Goal: Book appointment/travel/reservation

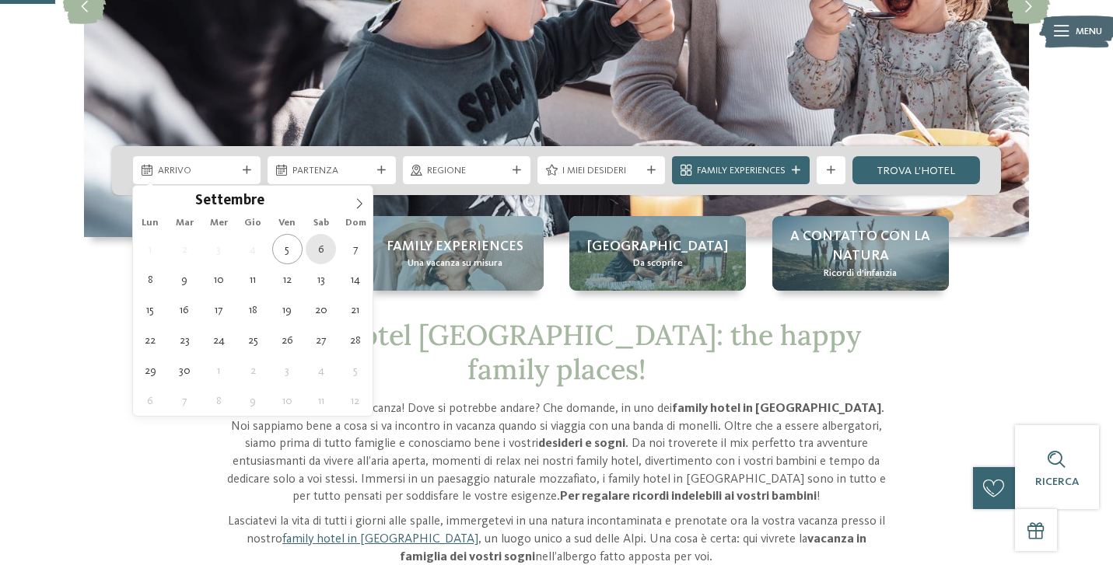
type div "[DATE]"
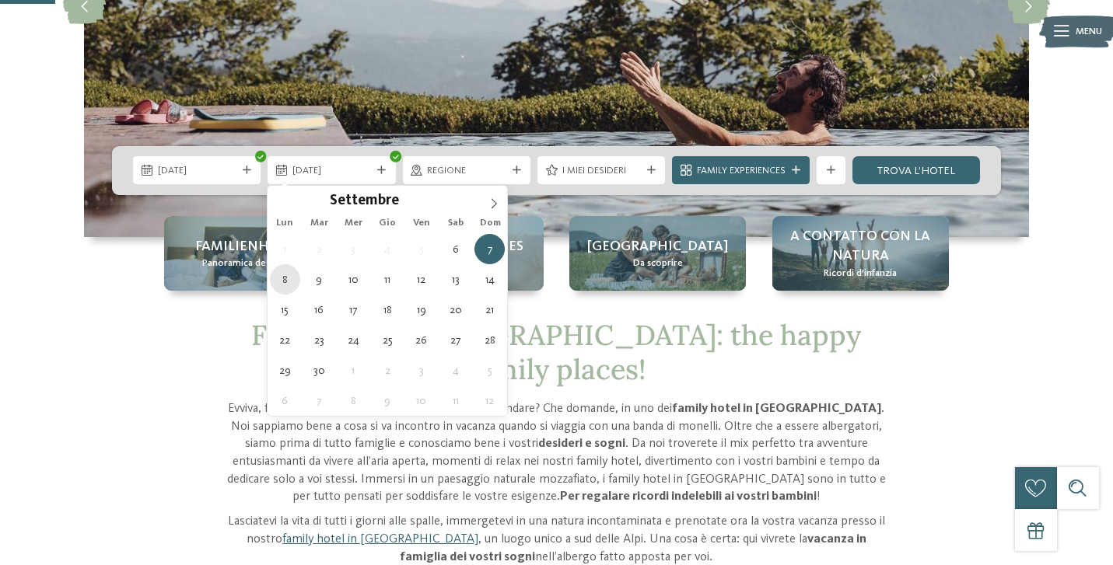
type div "[DATE]"
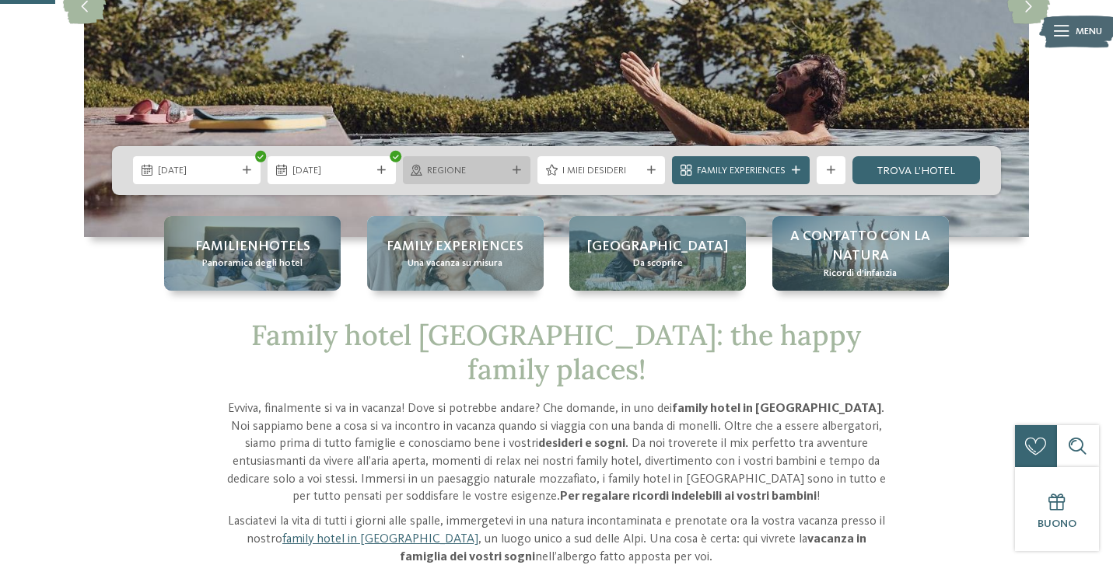
click at [485, 169] on span "Regione" at bounding box center [466, 171] width 79 height 14
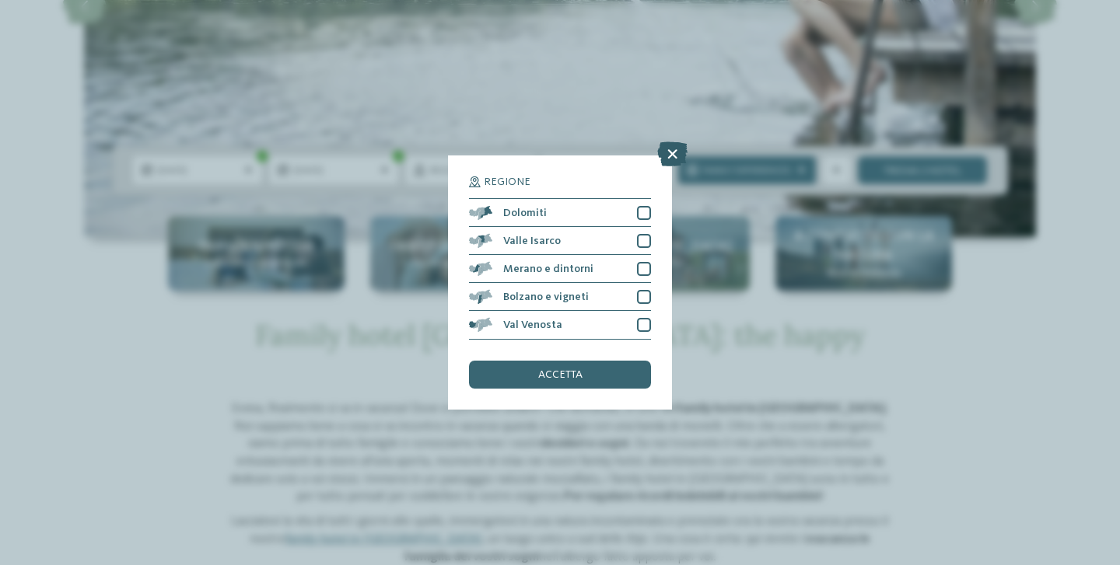
click at [673, 151] on icon at bounding box center [672, 154] width 30 height 25
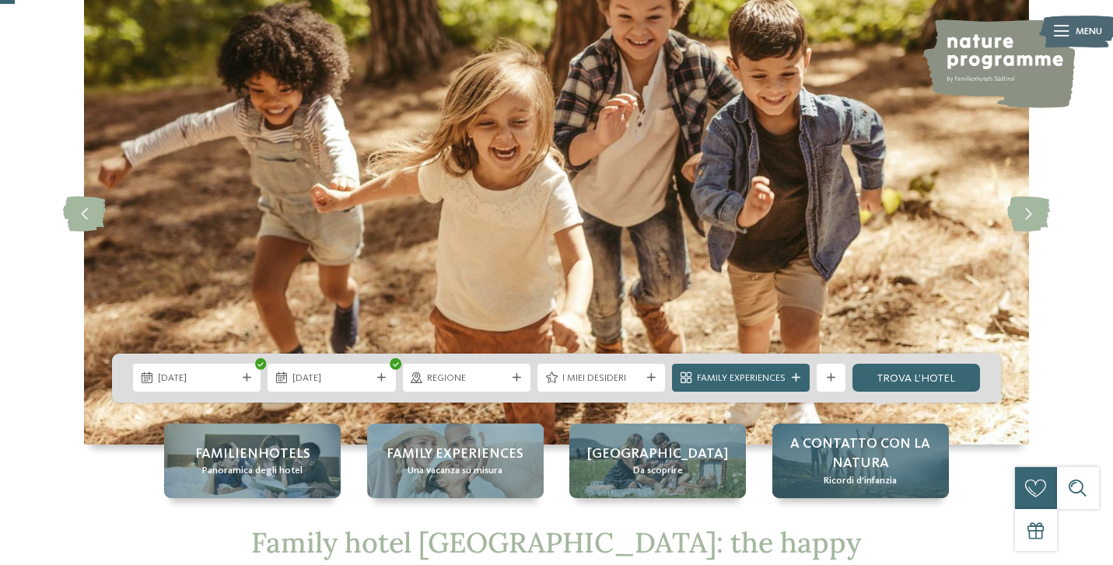
scroll to position [88, 0]
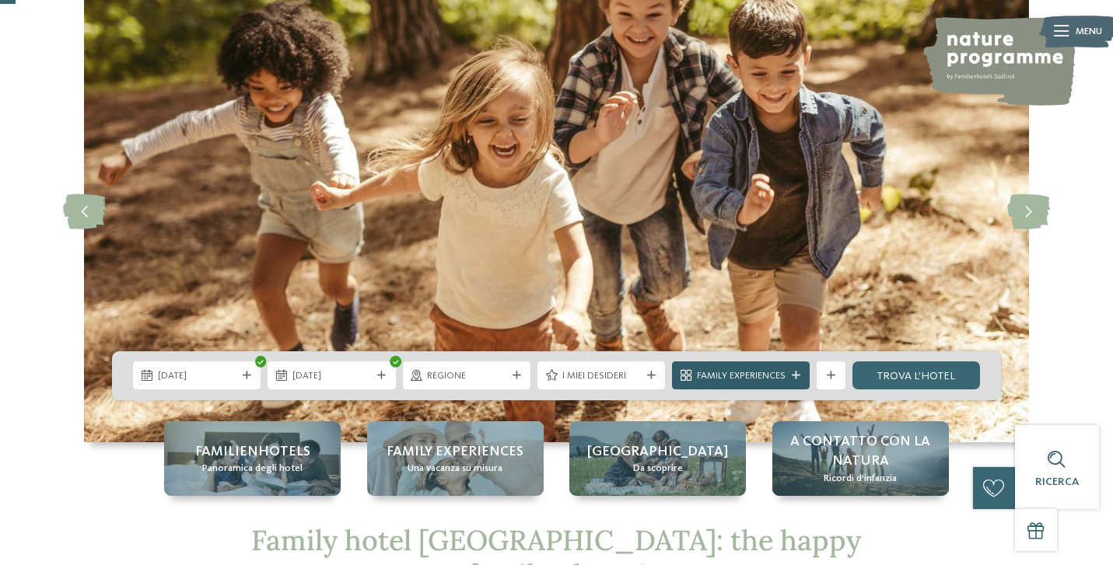
click at [778, 379] on span "Family Experiences" at bounding box center [741, 376] width 89 height 14
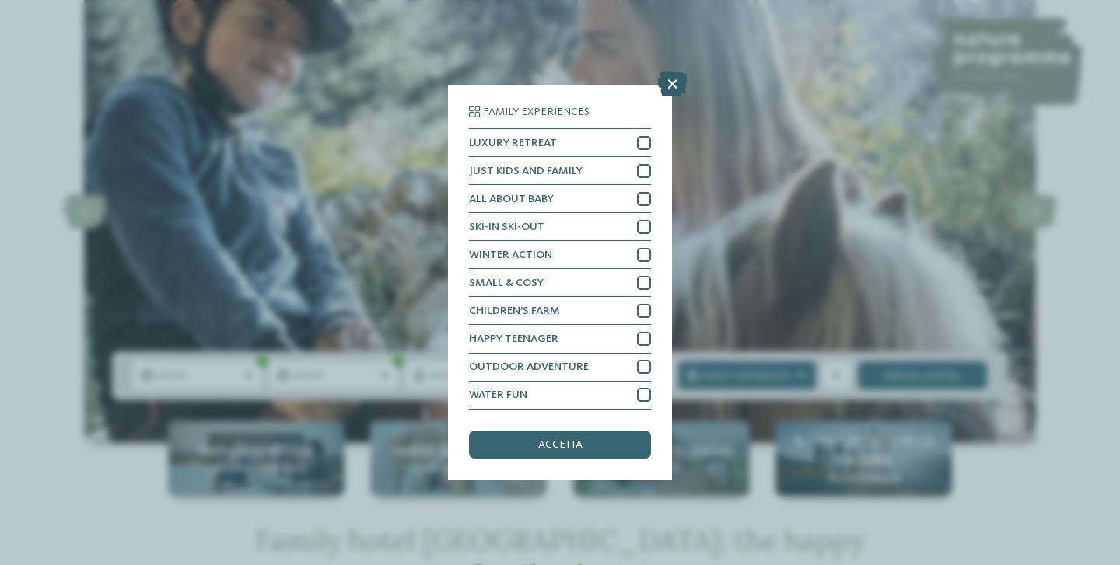
click at [675, 86] on icon at bounding box center [672, 84] width 30 height 25
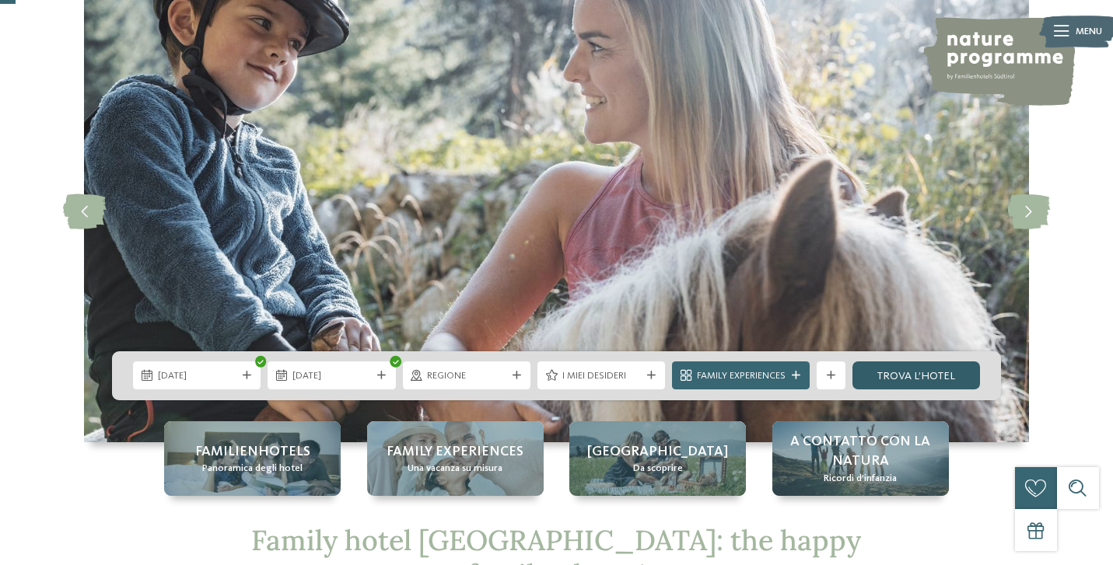
click at [892, 375] on link "trova l’hotel" at bounding box center [916, 376] width 128 height 28
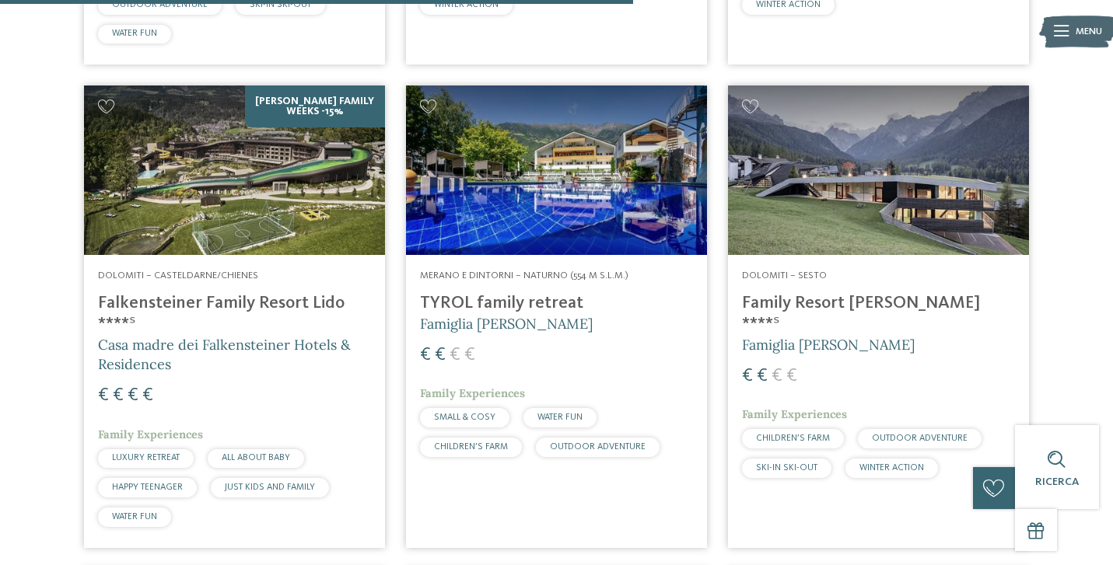
scroll to position [2250, 0]
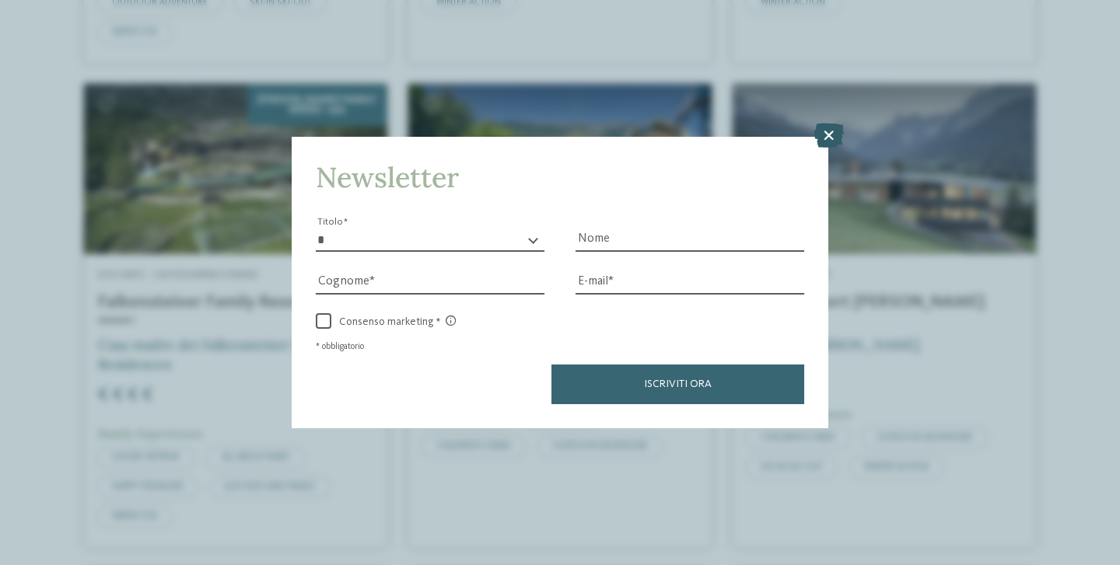
click at [829, 142] on icon at bounding box center [828, 135] width 30 height 25
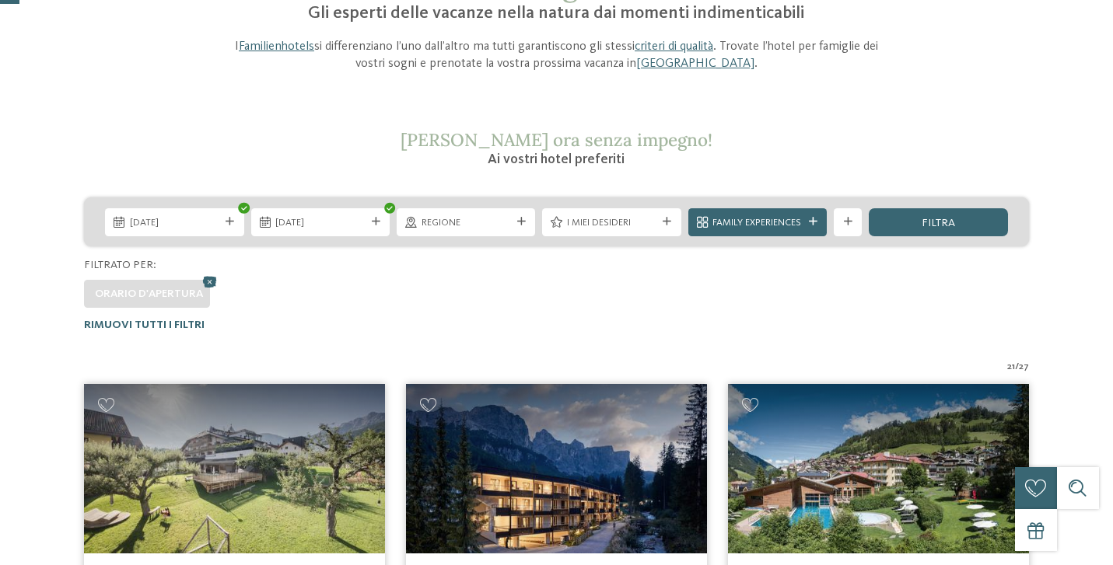
scroll to position [180, 0]
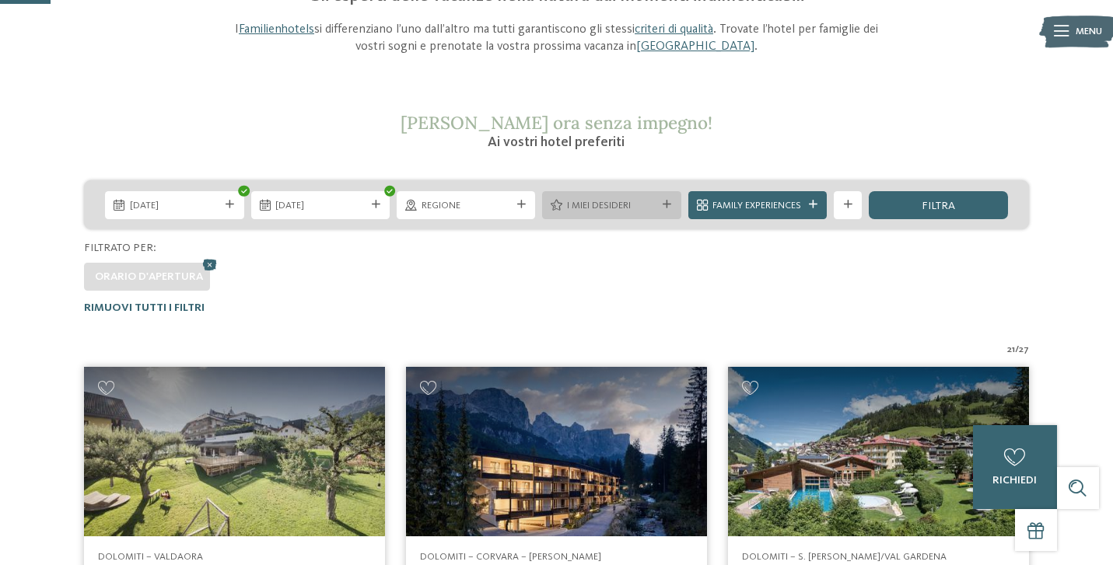
click at [586, 201] on span "I miei desideri" at bounding box center [611, 206] width 89 height 14
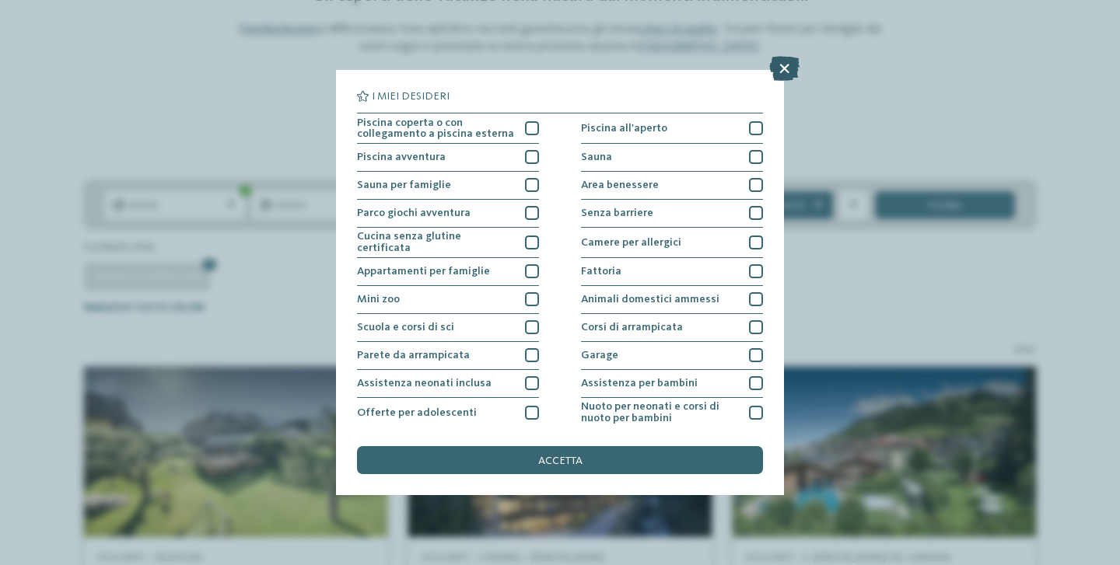
click at [783, 69] on icon at bounding box center [784, 68] width 30 height 25
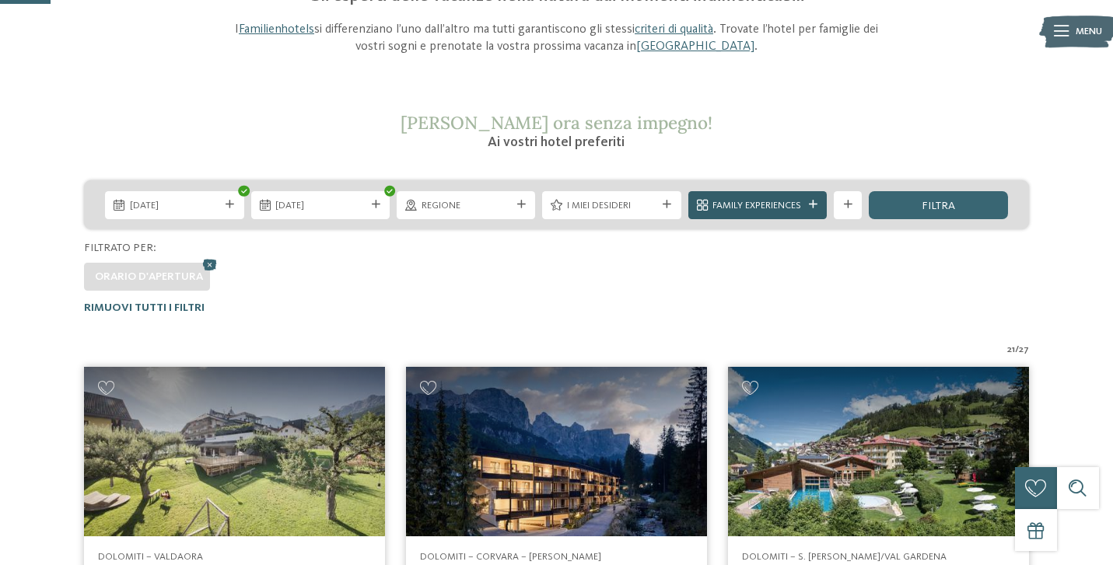
click at [750, 201] on span "Family Experiences" at bounding box center [756, 206] width 89 height 14
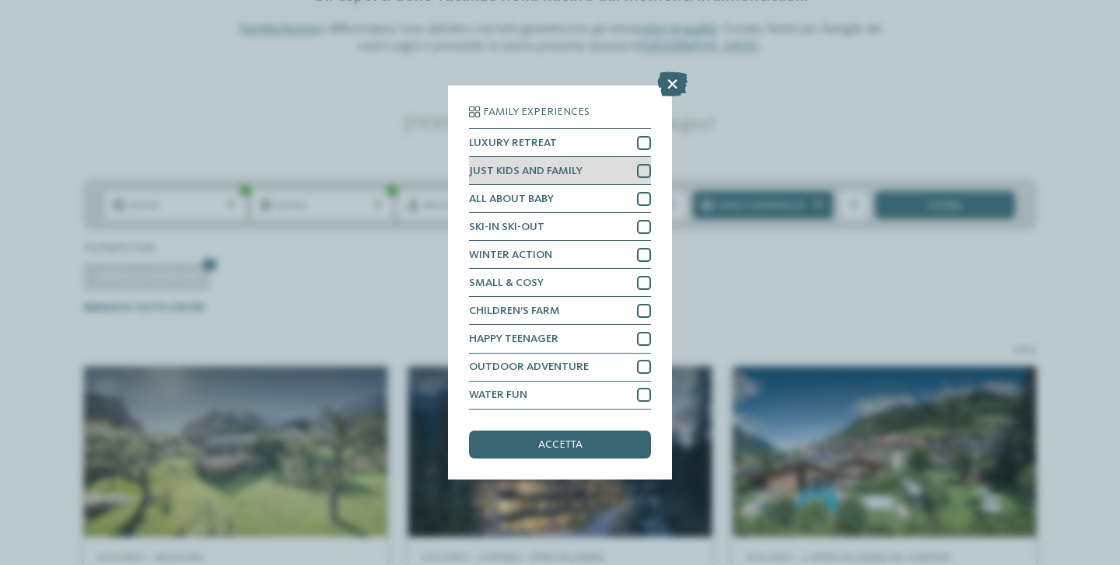
click at [642, 171] on div at bounding box center [644, 171] width 14 height 14
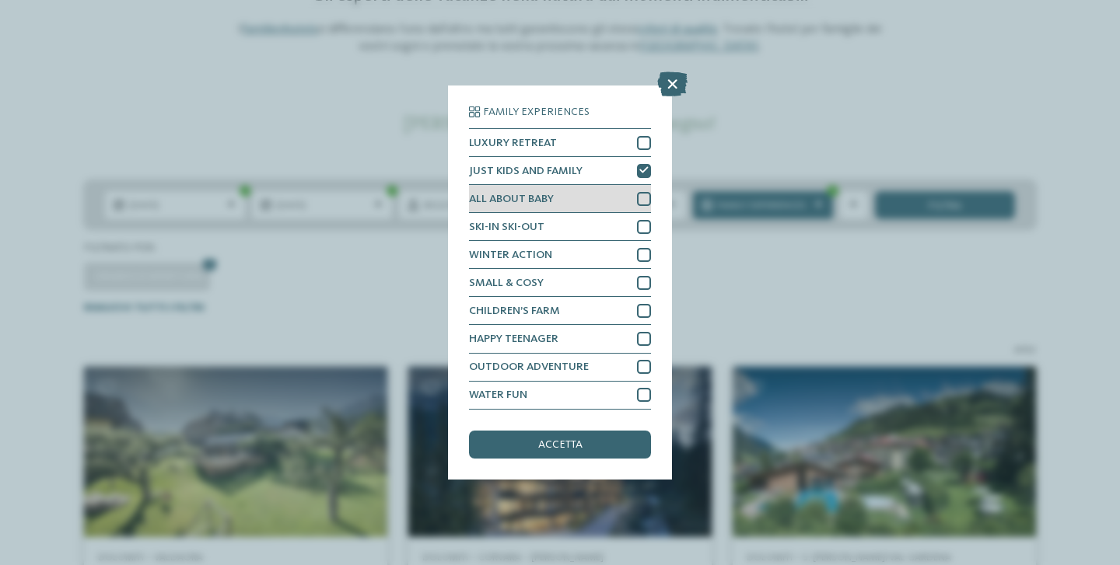
click at [644, 195] on div at bounding box center [644, 199] width 14 height 14
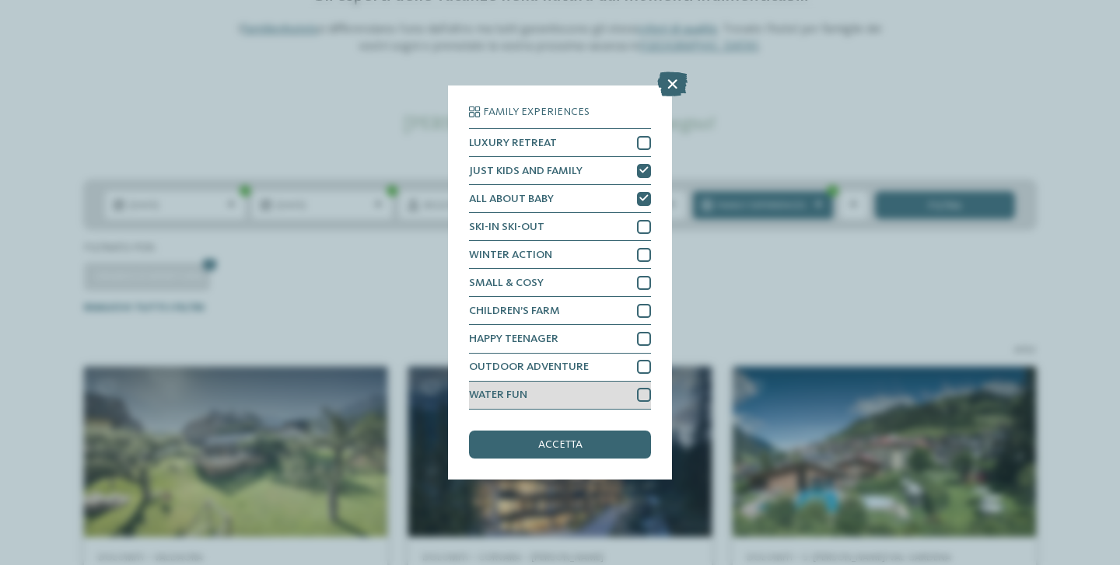
click at [640, 396] on div at bounding box center [644, 395] width 14 height 14
click at [612, 453] on div "accetta" at bounding box center [560, 445] width 182 height 28
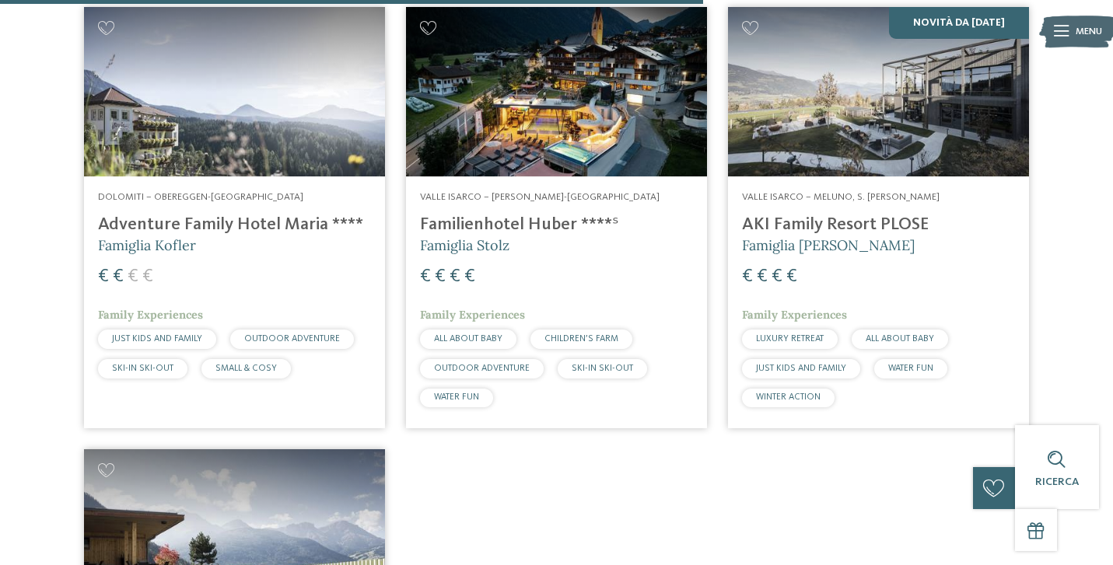
scroll to position [1946, 0]
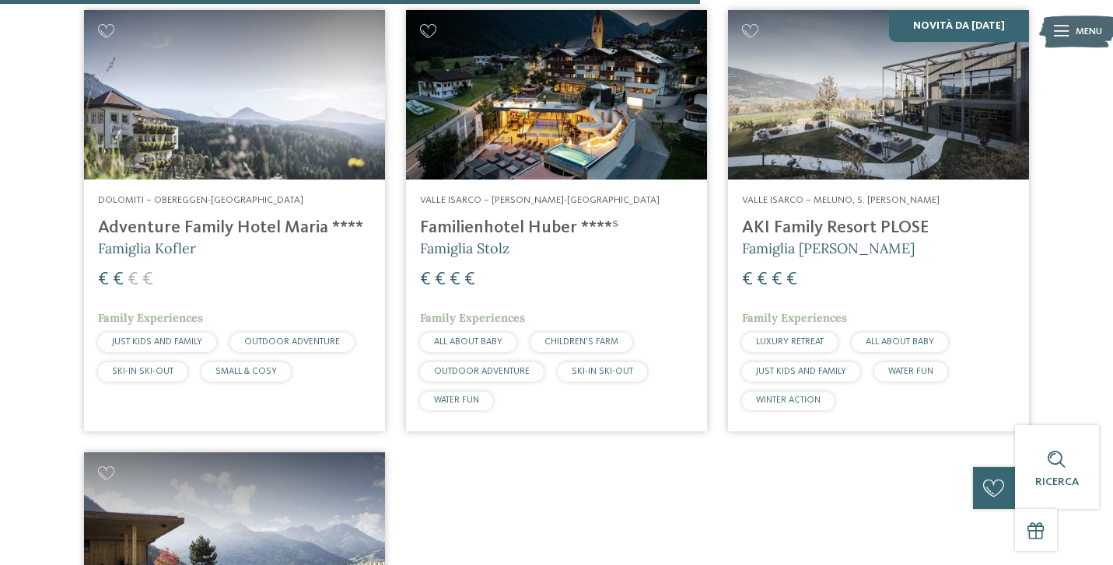
click at [183, 232] on h4 "Adventure Family Hotel Maria ****" at bounding box center [234, 228] width 273 height 21
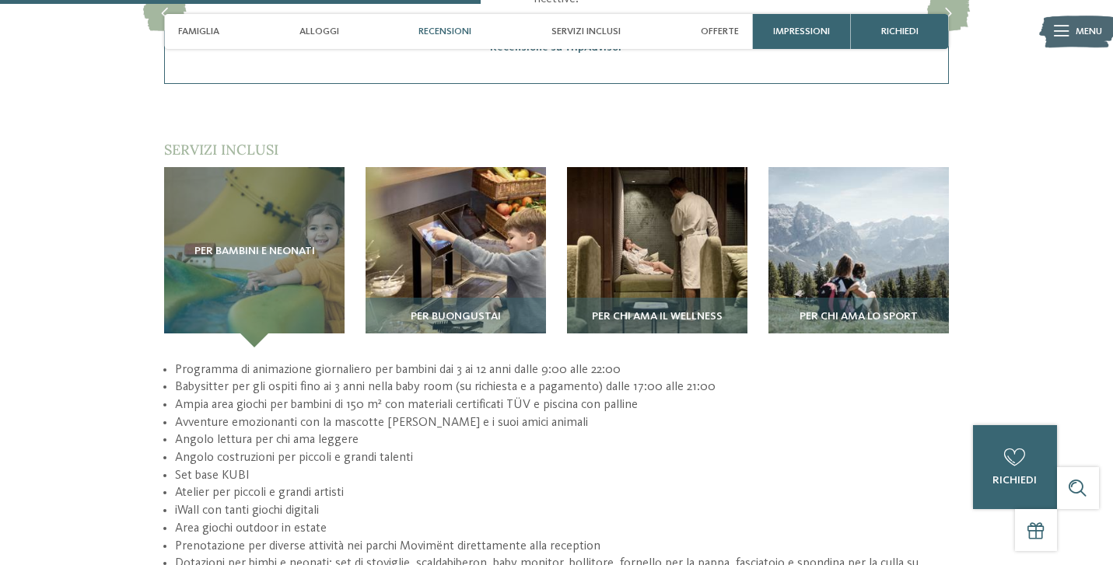
scroll to position [2187, 0]
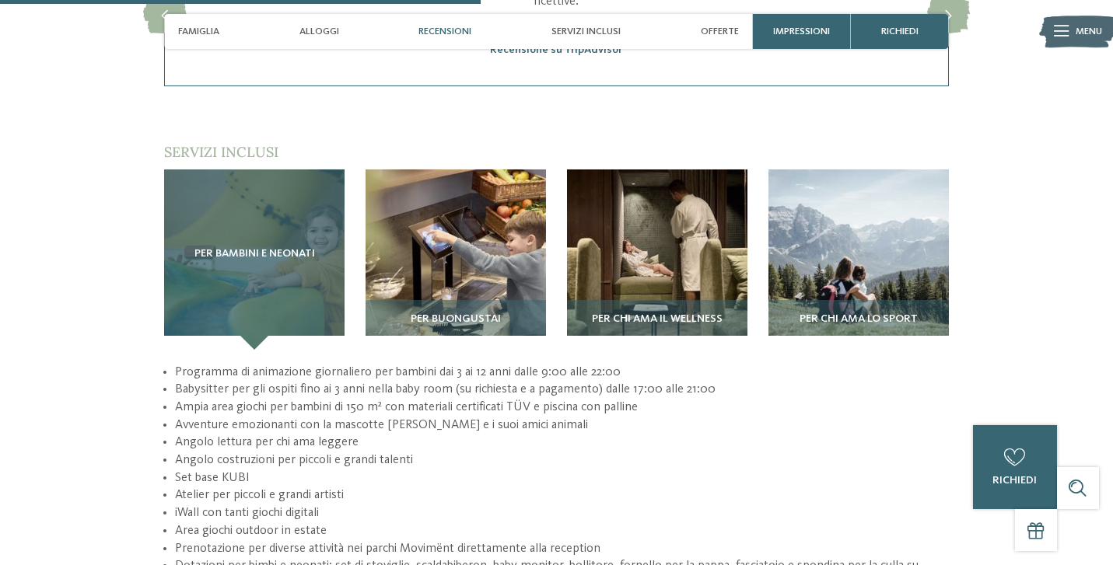
click at [280, 219] on div "Per bambini e neonati" at bounding box center [254, 260] width 180 height 180
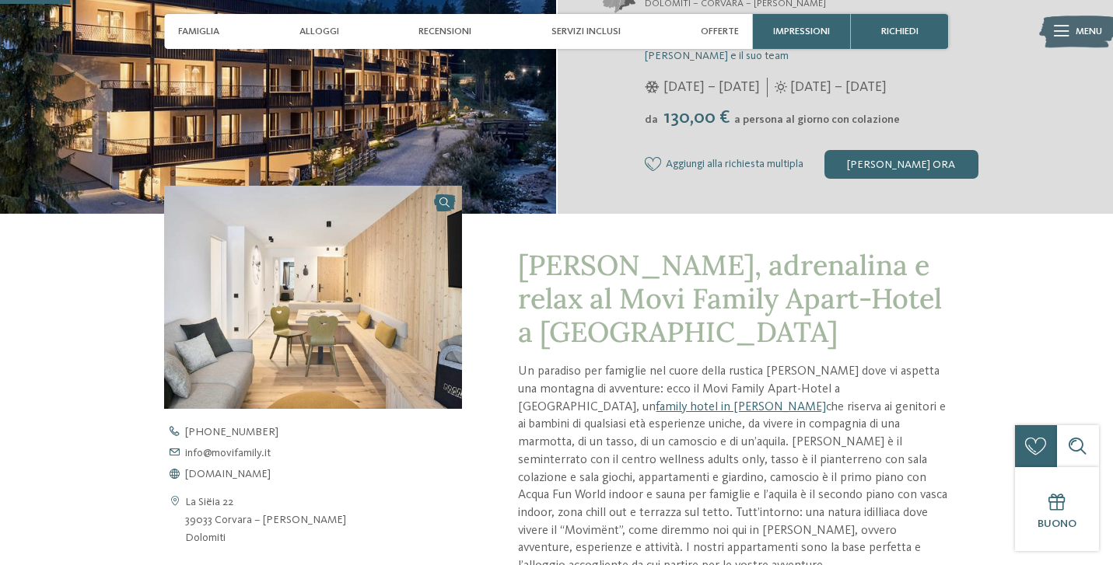
scroll to position [141, 0]
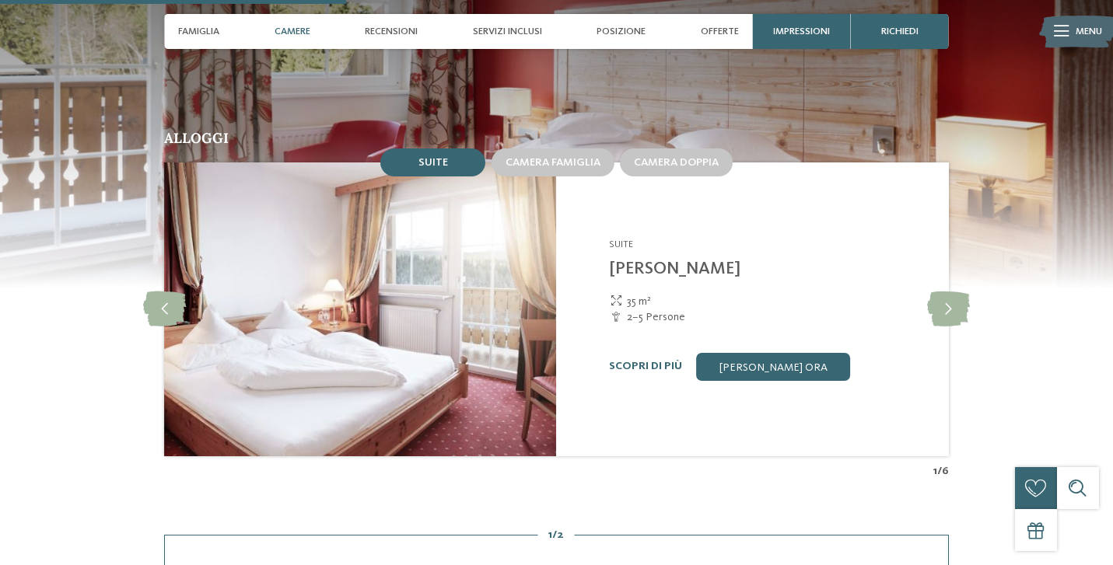
scroll to position [1343, 0]
click at [956, 291] on icon at bounding box center [948, 308] width 43 height 35
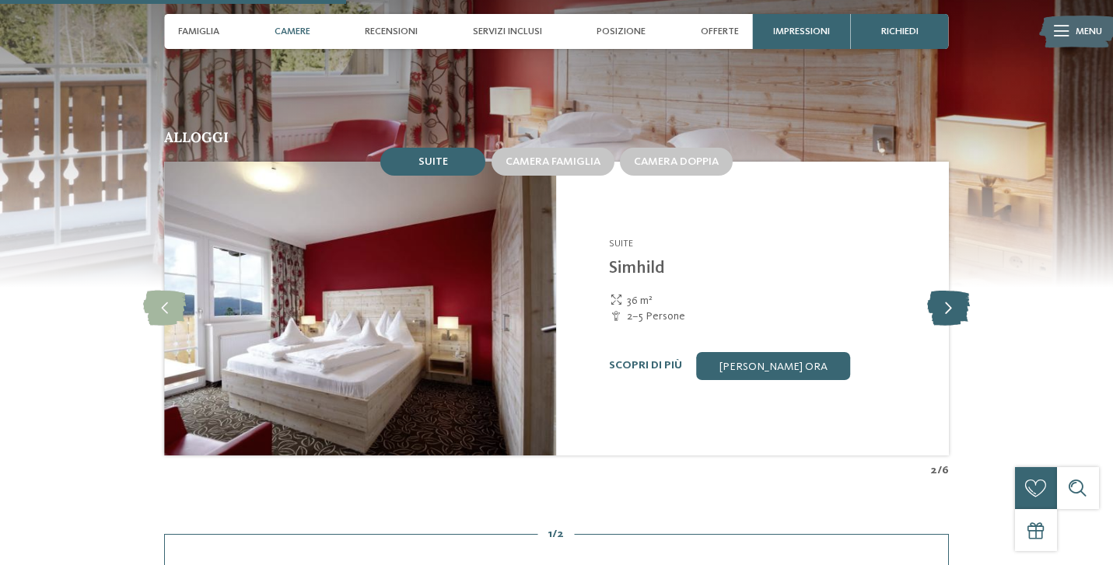
click at [956, 291] on icon at bounding box center [948, 308] width 43 height 35
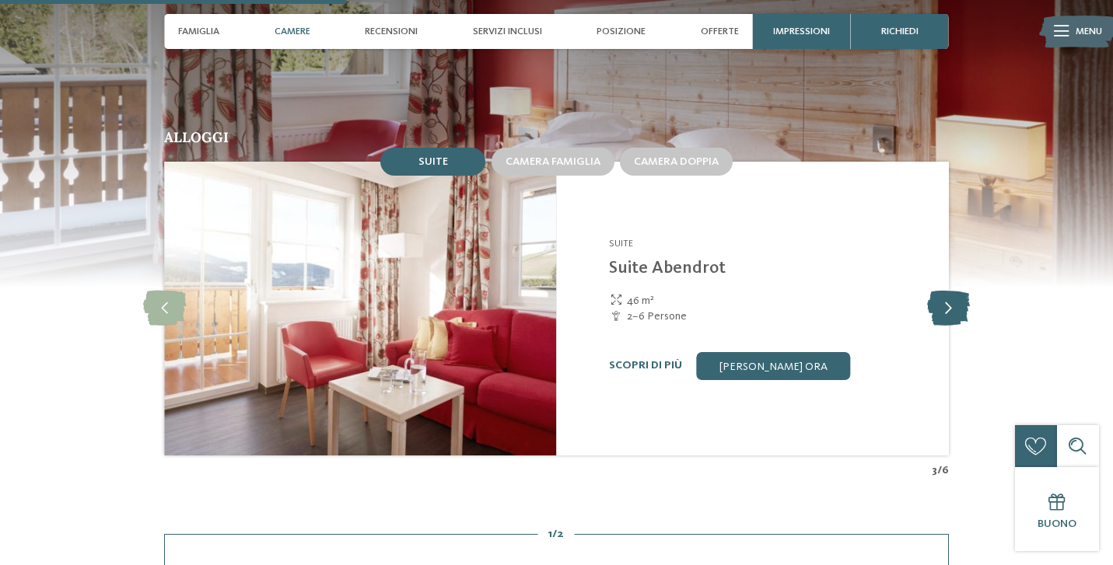
click at [956, 291] on icon at bounding box center [948, 308] width 43 height 35
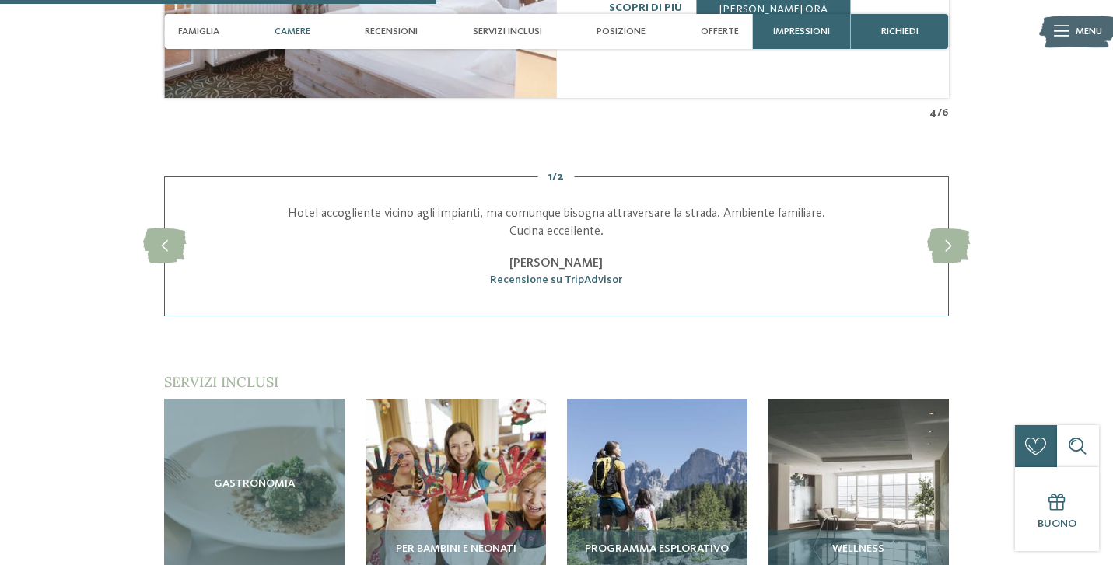
scroll to position [1690, 0]
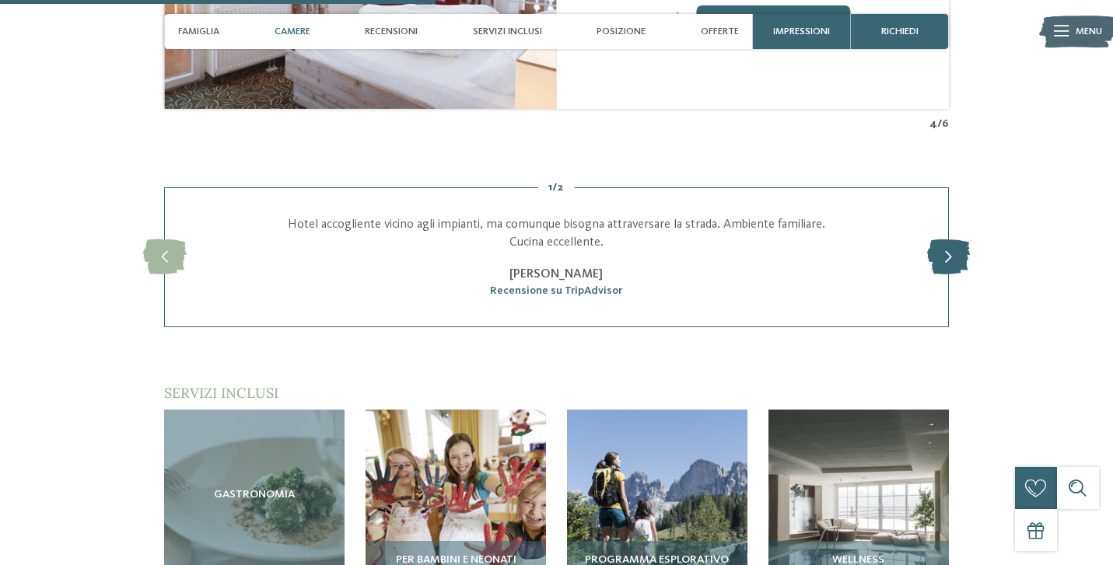
click at [930, 240] on icon at bounding box center [948, 257] width 43 height 35
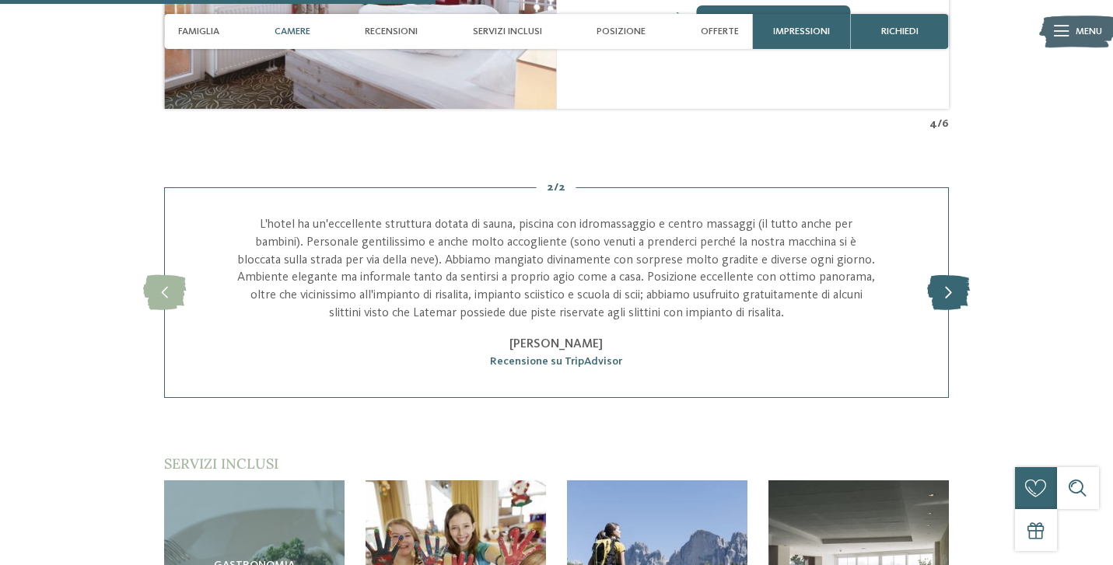
click at [930, 228] on div "slide 4 of 2 Hotel accogliente vicino agli impianti, ma comunque bisogna attrav…" at bounding box center [556, 292] width 785 height 211
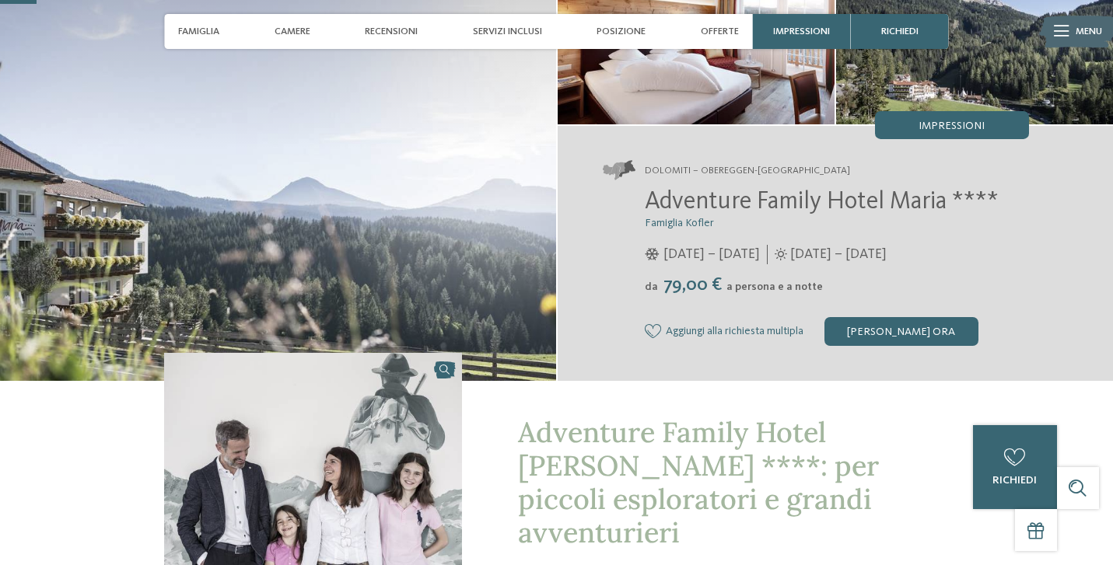
scroll to position [143, 0]
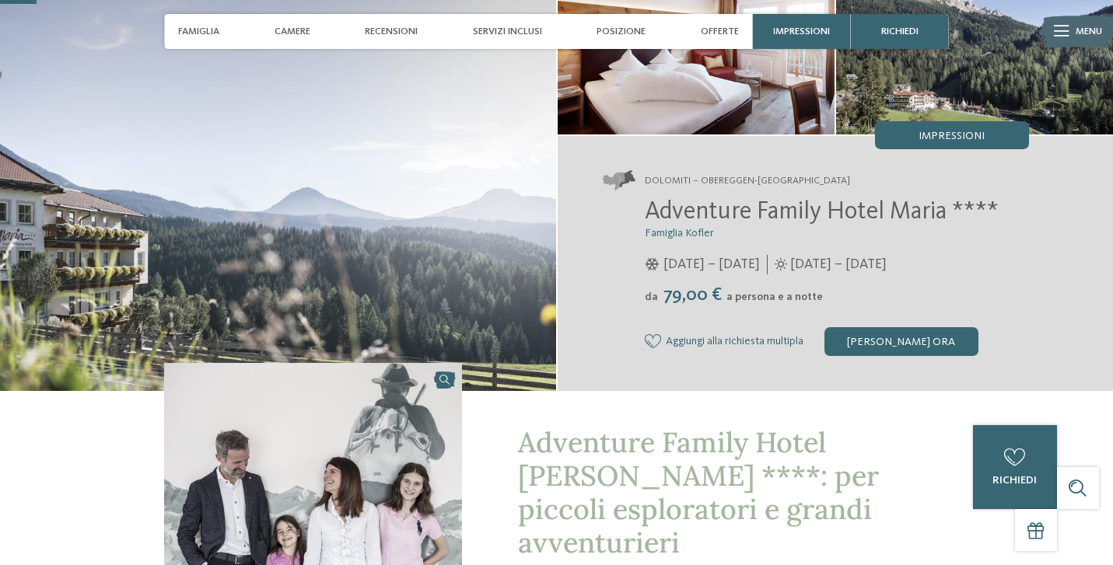
click at [729, 220] on span "Adventure Family Hotel Maria ****" at bounding box center [822, 212] width 354 height 25
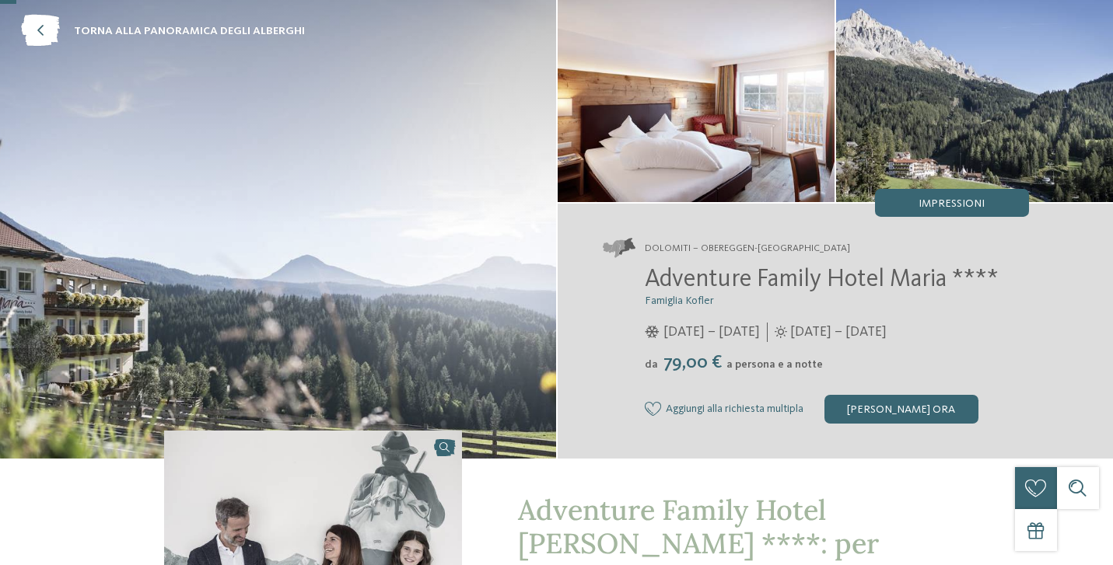
scroll to position [81, 0]
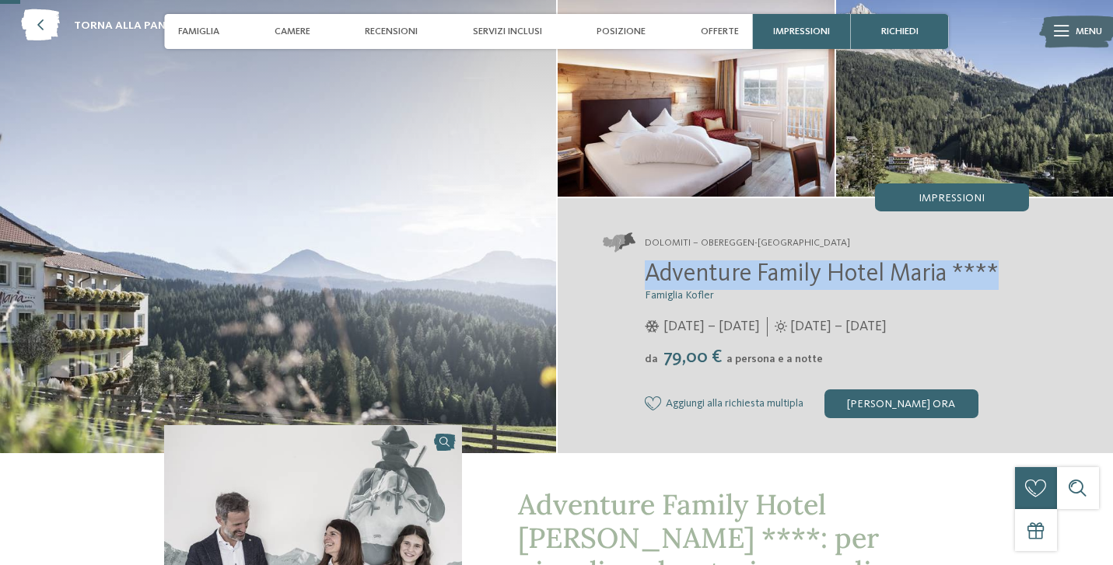
drag, startPoint x: 645, startPoint y: 278, endPoint x: 1013, endPoint y: 281, distance: 367.8
click at [1013, 281] on h2 "Adventure Family Hotel Maria ****" at bounding box center [837, 276] width 384 height 30
copy span "Adventure Family Hotel Maria ****"
